Goal: Task Accomplishment & Management: Use online tool/utility

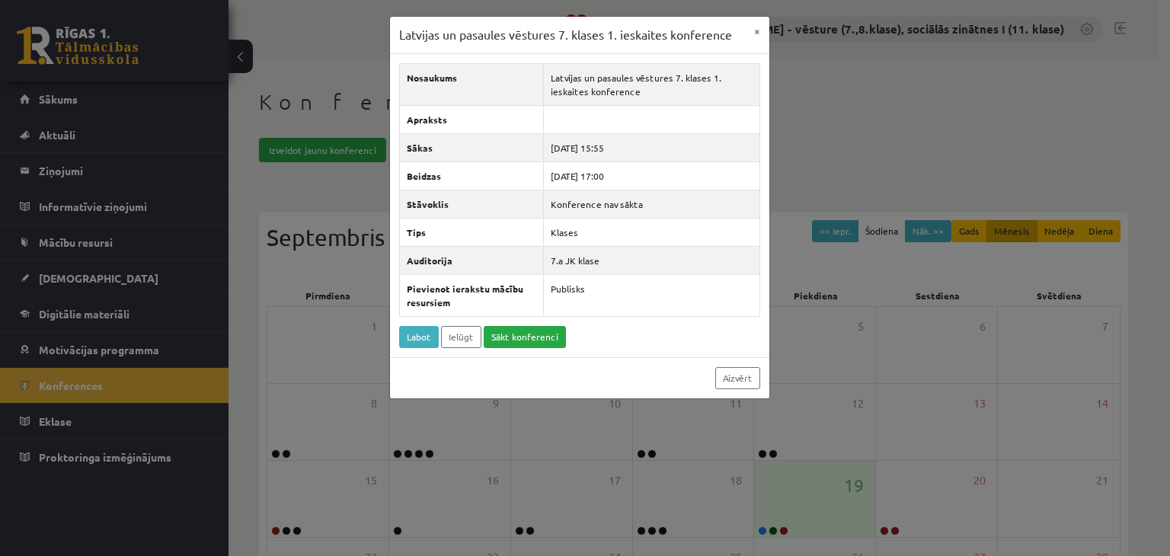
scroll to position [64, 0]
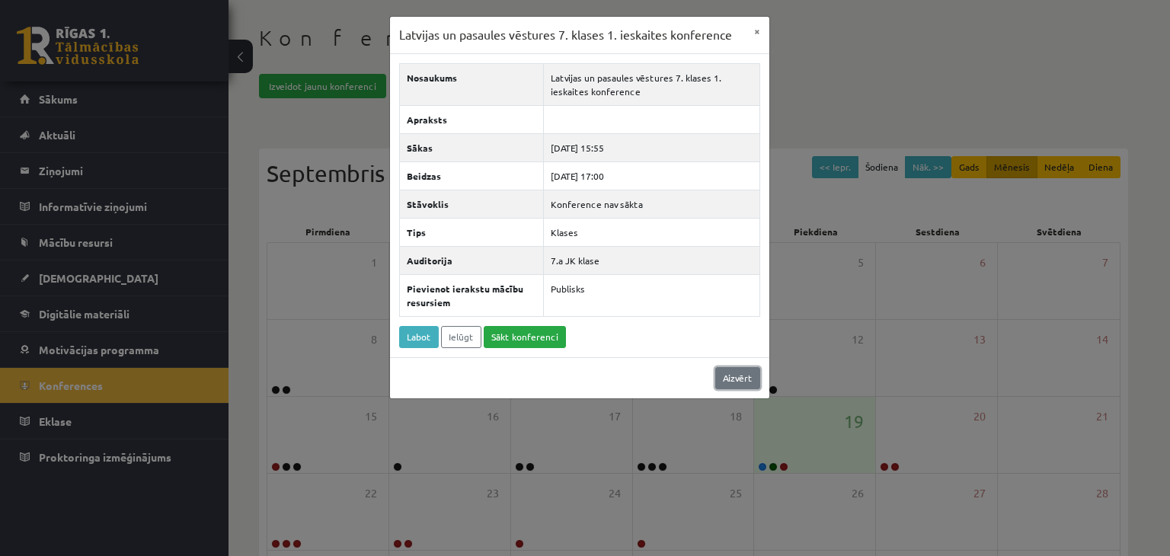
click at [737, 373] on link "Aizvērt" at bounding box center [737, 378] width 45 height 22
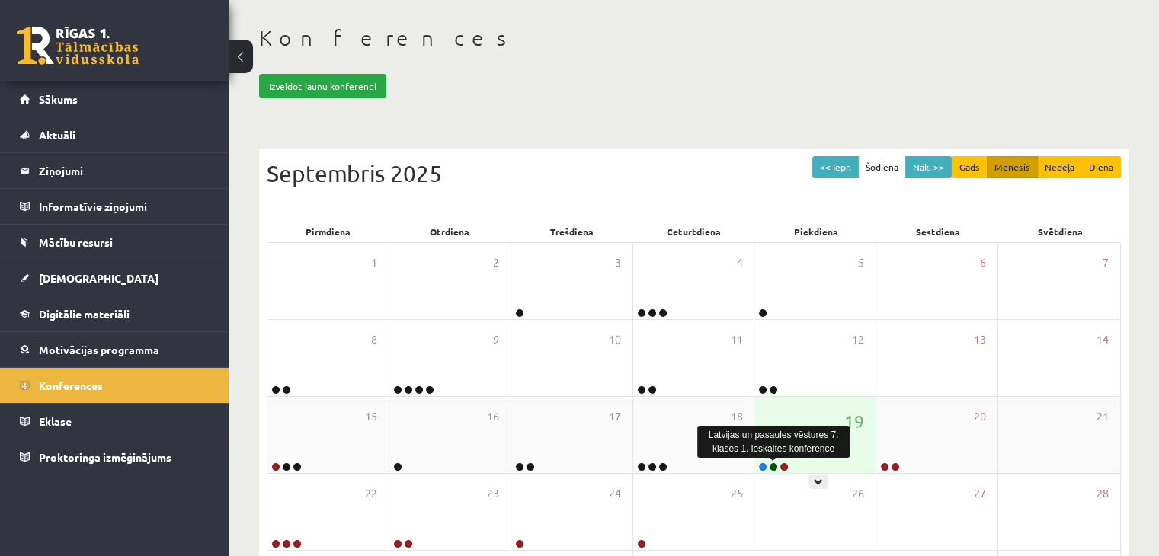
click at [773, 462] on link at bounding box center [773, 466] width 9 height 9
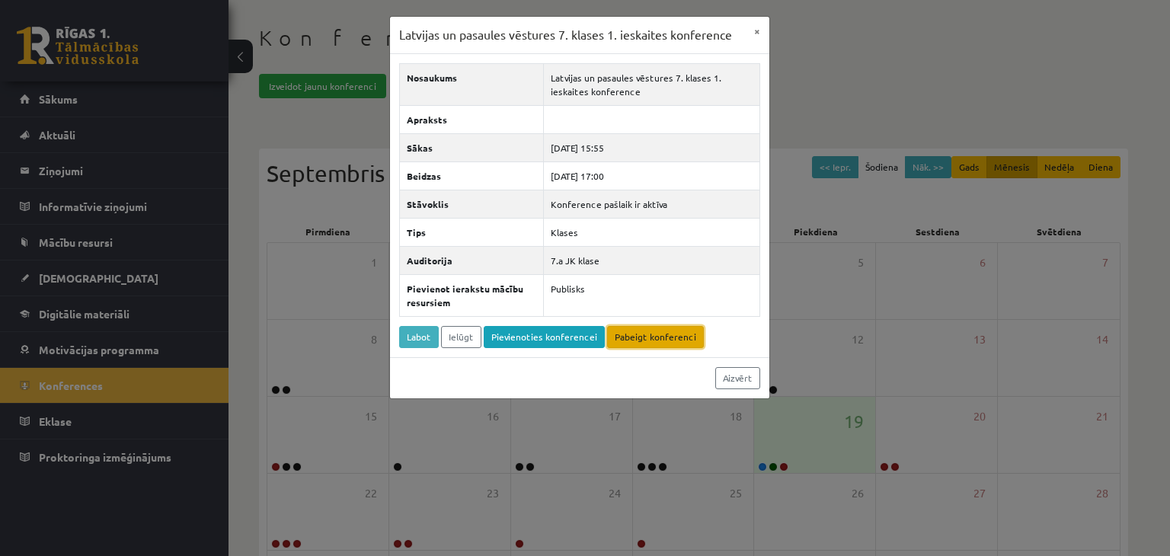
click at [640, 331] on link "Pabeigt konferenci" at bounding box center [655, 337] width 97 height 22
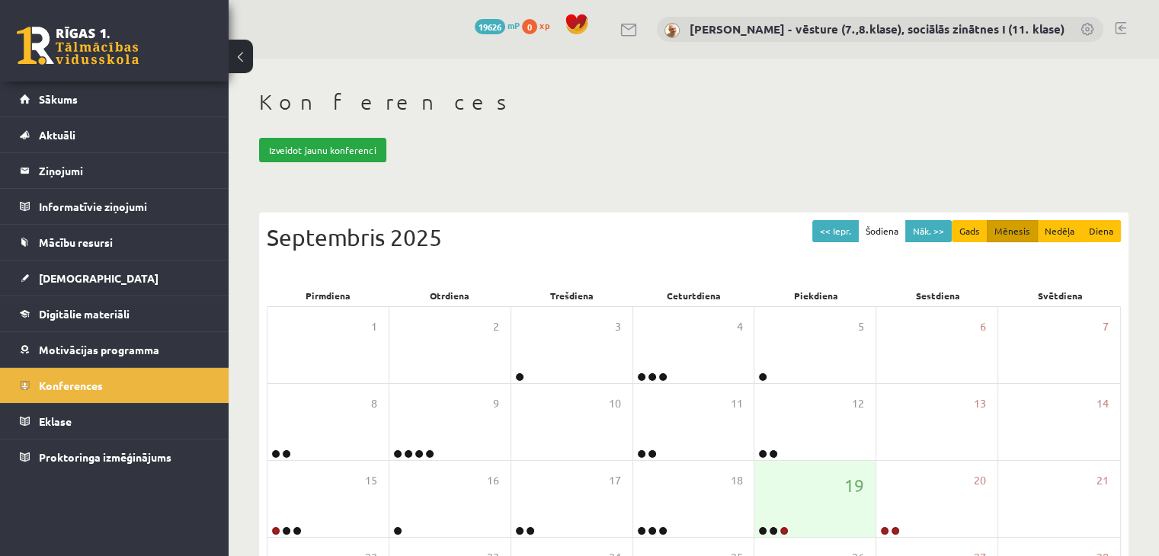
click at [1122, 25] on link at bounding box center [1120, 28] width 11 height 12
